Goal: Information Seeking & Learning: Compare options

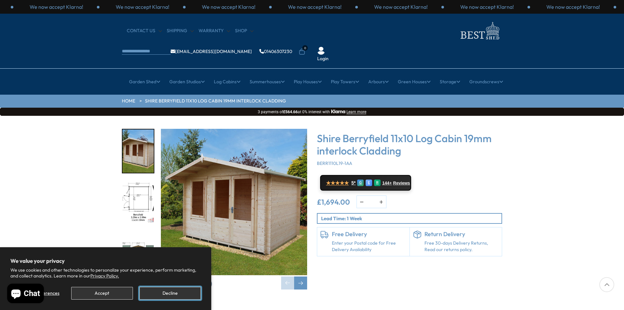
click at [192, 296] on button "Decline" at bounding box center [169, 293] width 61 height 13
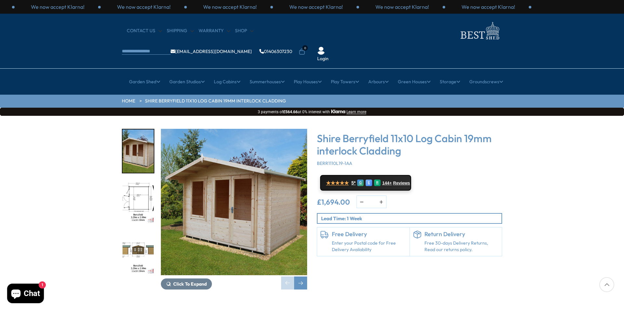
click at [239, 202] on img "1 / 12" at bounding box center [234, 202] width 146 height 146
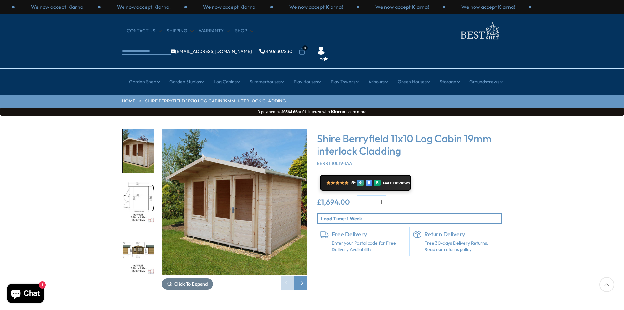
click at [255, 211] on img "1 / 12" at bounding box center [235, 202] width 146 height 146
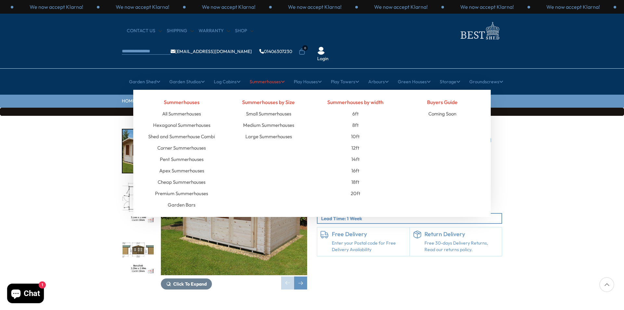
click at [260, 73] on link "Summerhouses" at bounding box center [266, 81] width 35 height 16
click at [363, 131] on li "10ft" at bounding box center [355, 136] width 77 height 11
click at [358, 131] on link "10ft" at bounding box center [355, 136] width 9 height 11
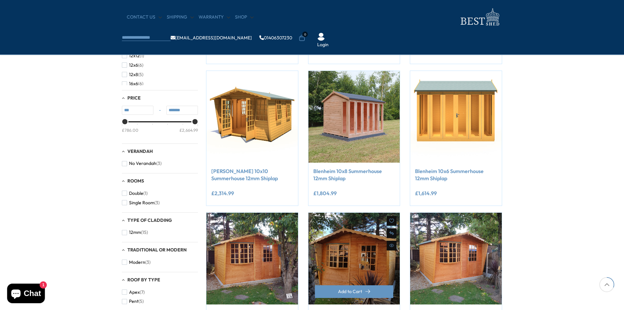
scroll to position [260, 0]
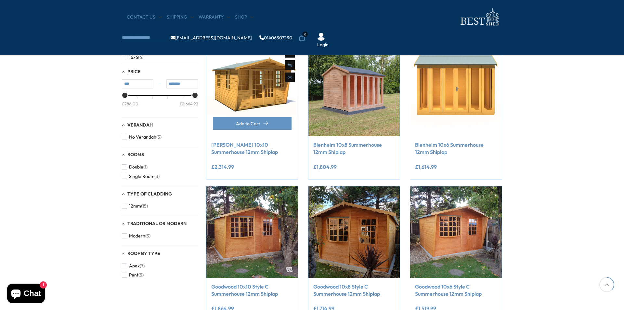
click at [265, 89] on img at bounding box center [252, 91] width 92 height 92
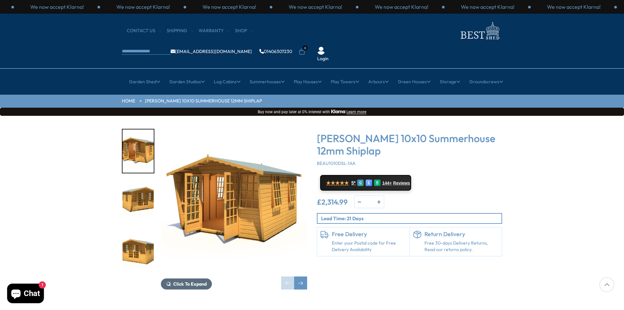
click at [199, 281] on span "Click To Expand" at bounding box center [189, 284] width 33 height 6
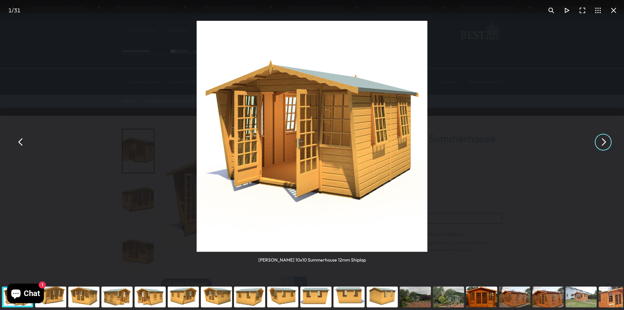
click at [609, 145] on button "You can close this modal content with the ESC key" at bounding box center [603, 142] width 16 height 16
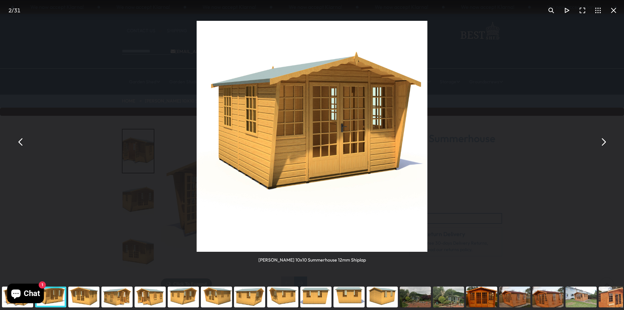
click at [600, 145] on button "You can close this modal content with the ESC key" at bounding box center [603, 142] width 16 height 16
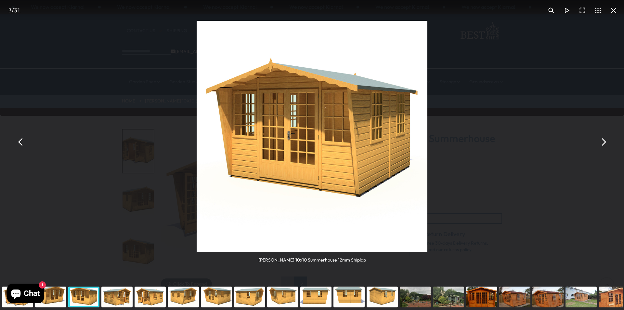
click at [605, 146] on button "You can close this modal content with the ESC key" at bounding box center [603, 142] width 16 height 16
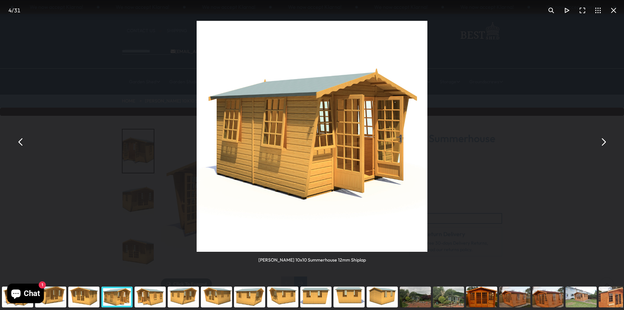
click at [604, 142] on button "You can close this modal content with the ESC key" at bounding box center [603, 142] width 16 height 16
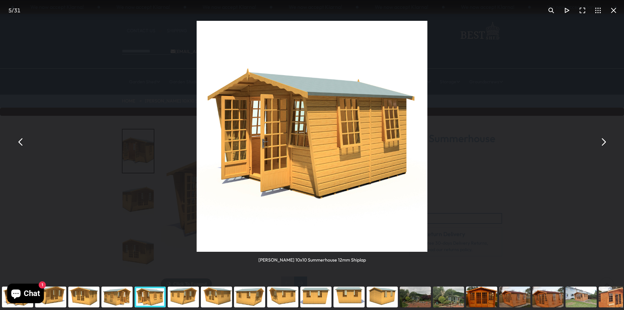
drag, startPoint x: 606, startPoint y: 144, endPoint x: 611, endPoint y: 143, distance: 5.6
click at [606, 144] on button "You can close this modal content with the ESC key" at bounding box center [603, 142] width 16 height 16
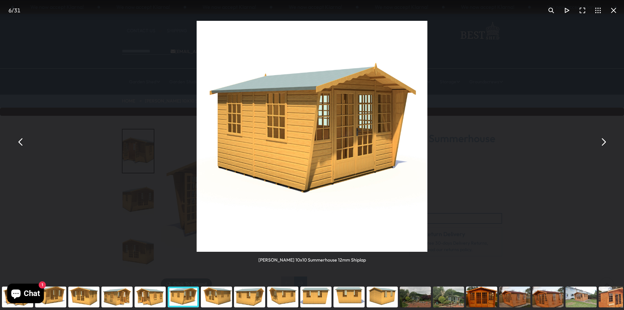
click at [604, 146] on button "You can close this modal content with the ESC key" at bounding box center [603, 142] width 16 height 16
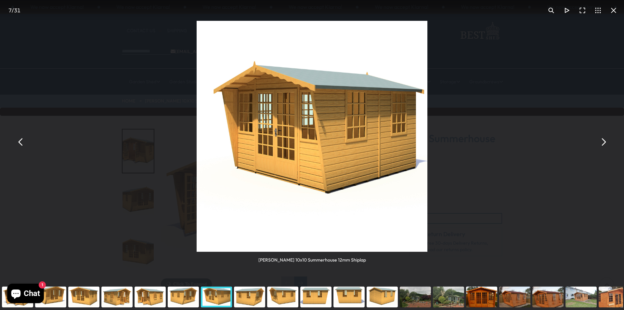
click at [605, 147] on button "You can close this modal content with the ESC key" at bounding box center [603, 142] width 16 height 16
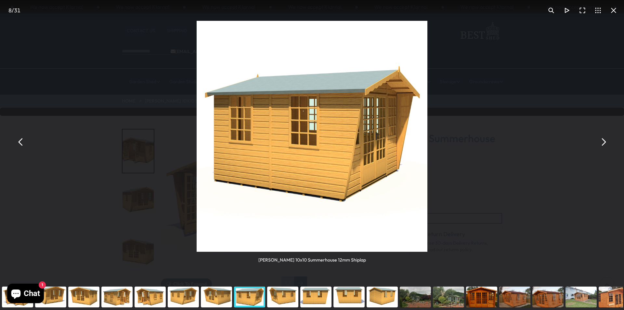
click at [615, 144] on div "Beaulieu 10x10 Summerhouse 12mm Shiplap Beaulieu 10x10 Summerhouse 12mm Shiplap…" at bounding box center [312, 142] width 624 height 284
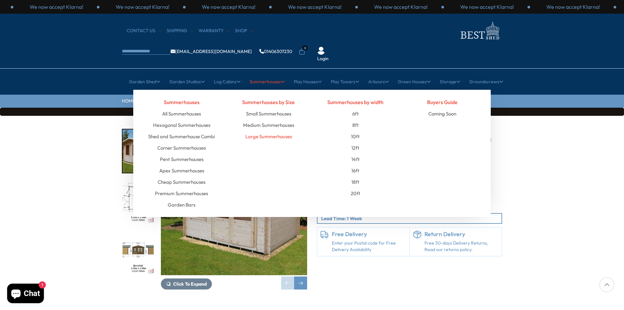
click at [267, 131] on link "Large Summerhouses" at bounding box center [268, 136] width 46 height 11
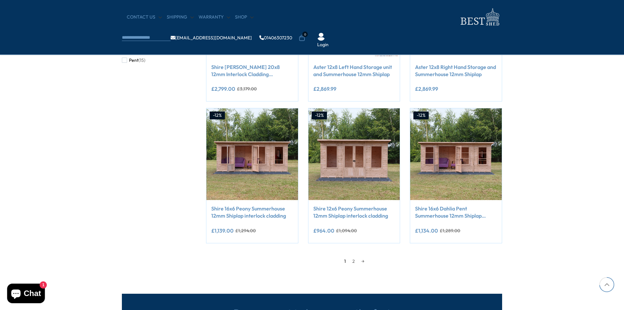
scroll to position [520, 0]
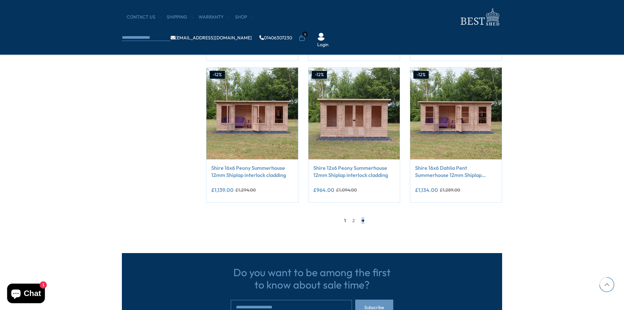
click at [363, 222] on div "1 2 →" at bounding box center [354, 220] width 296 height 10
drag, startPoint x: 361, startPoint y: 233, endPoint x: 367, endPoint y: 230, distance: 7.0
